Goal: Find specific page/section: Find specific page/section

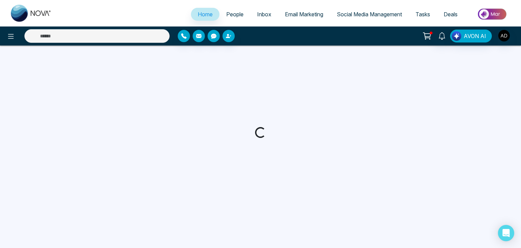
select select "*"
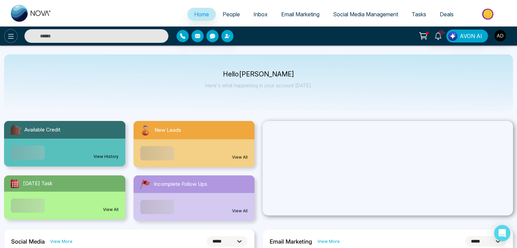
click at [8, 35] on icon at bounding box center [11, 36] width 8 height 8
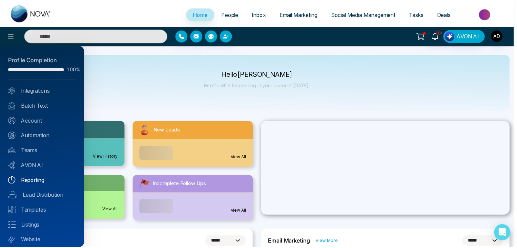
scroll to position [19, 0]
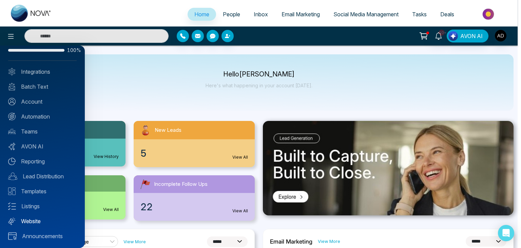
click at [34, 219] on link "Website" at bounding box center [42, 221] width 68 height 8
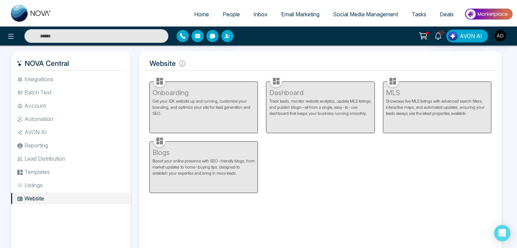
click at [221, 106] on div "Onboarding Get your IDX website up and running, customize your branding, and op…" at bounding box center [203, 103] width 117 height 60
click at [498, 40] on img "button" at bounding box center [501, 36] width 12 height 12
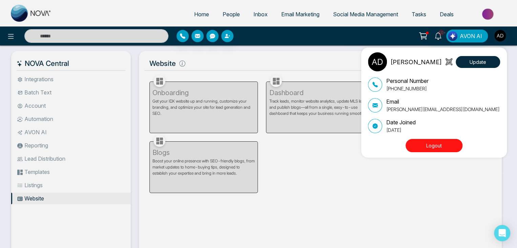
click at [197, 194] on div "[PERSON_NAME] Update Personal Number [PHONE_NUMBER] Email [PERSON_NAME][EMAIL_A…" at bounding box center [258, 124] width 517 height 248
